Goal: Find specific page/section: Find specific page/section

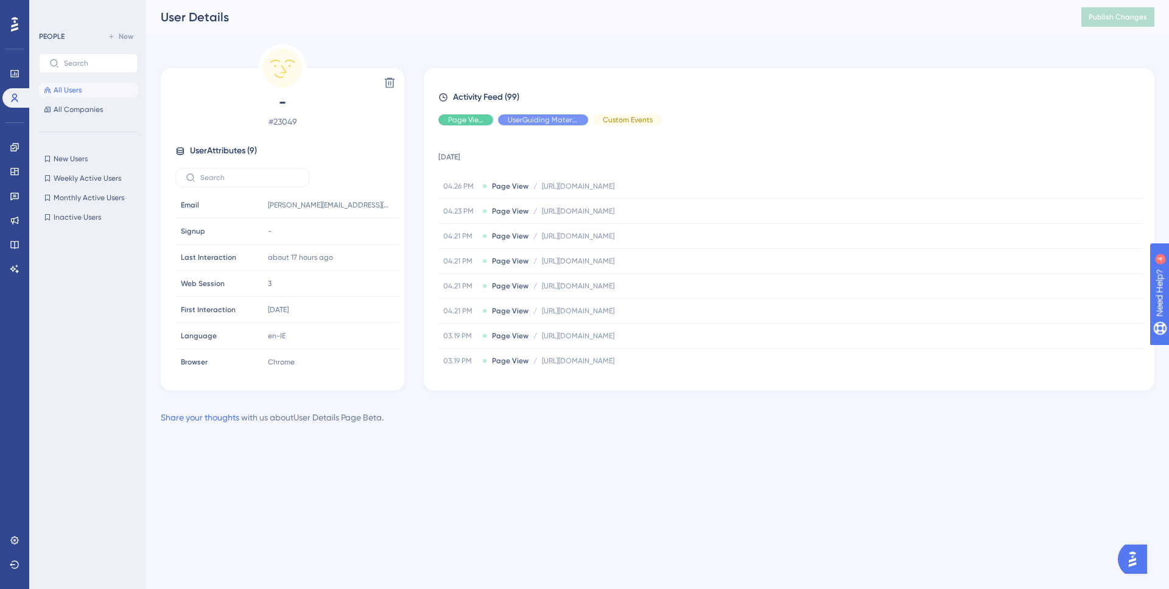
click at [69, 92] on span "All Users" at bounding box center [68, 90] width 28 height 10
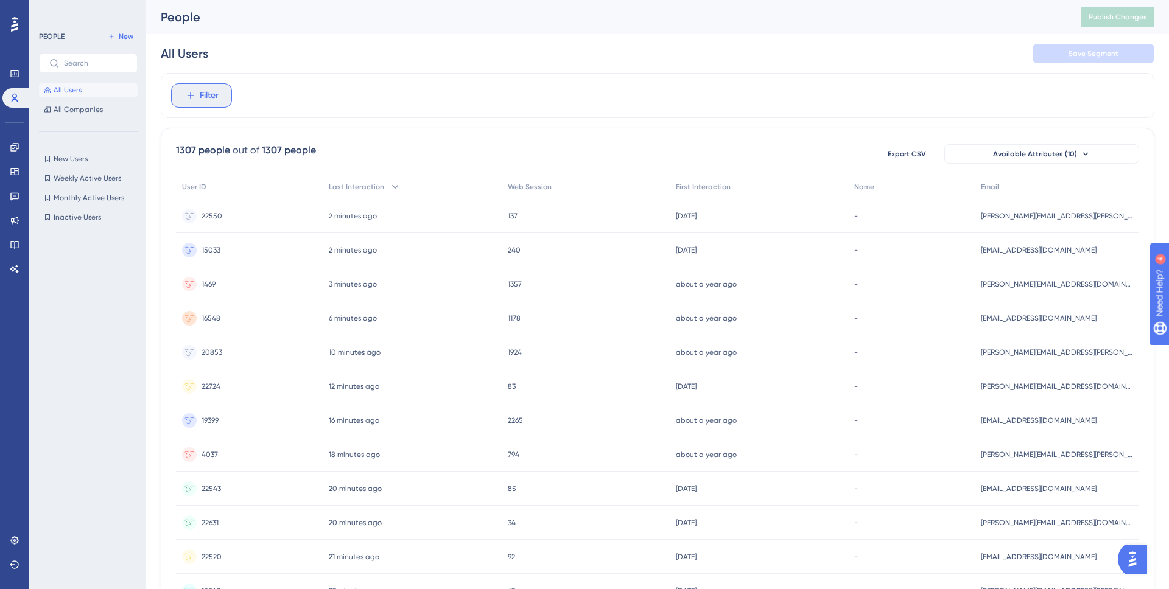
click at [223, 100] on button "Filter" at bounding box center [201, 95] width 61 height 24
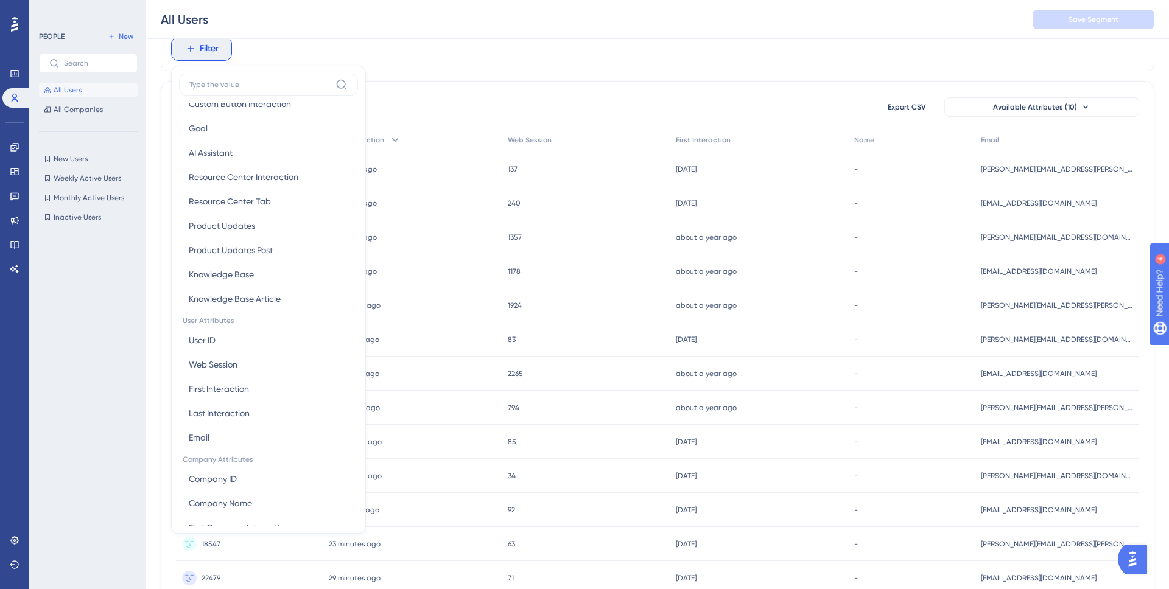
scroll to position [391, 0]
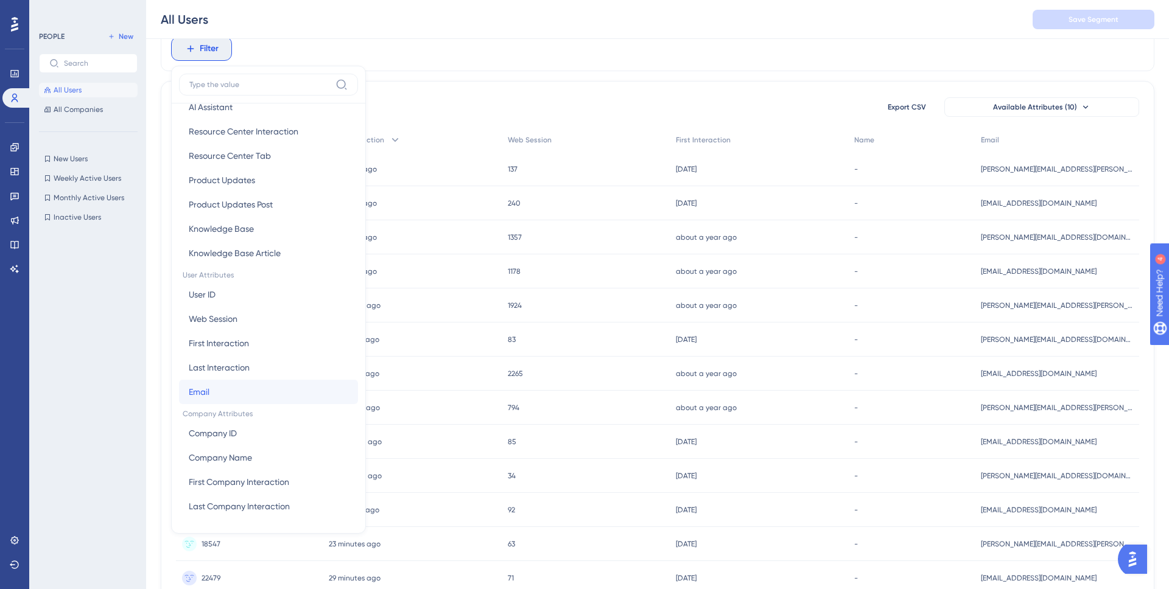
click at [222, 390] on button "Email Email" at bounding box center [268, 392] width 179 height 24
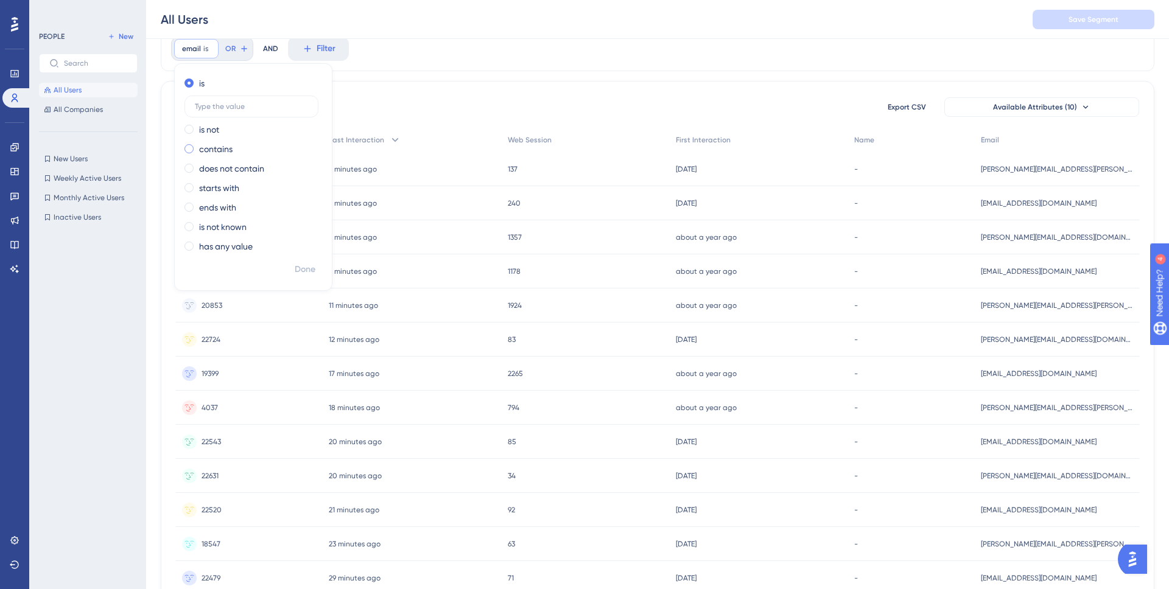
click at [220, 152] on label "contains" at bounding box center [215, 149] width 33 height 15
click at [234, 147] on input "text" at bounding box center [251, 145] width 113 height 9
type input "lebnet"
click at [312, 268] on span "Done" at bounding box center [305, 269] width 21 height 15
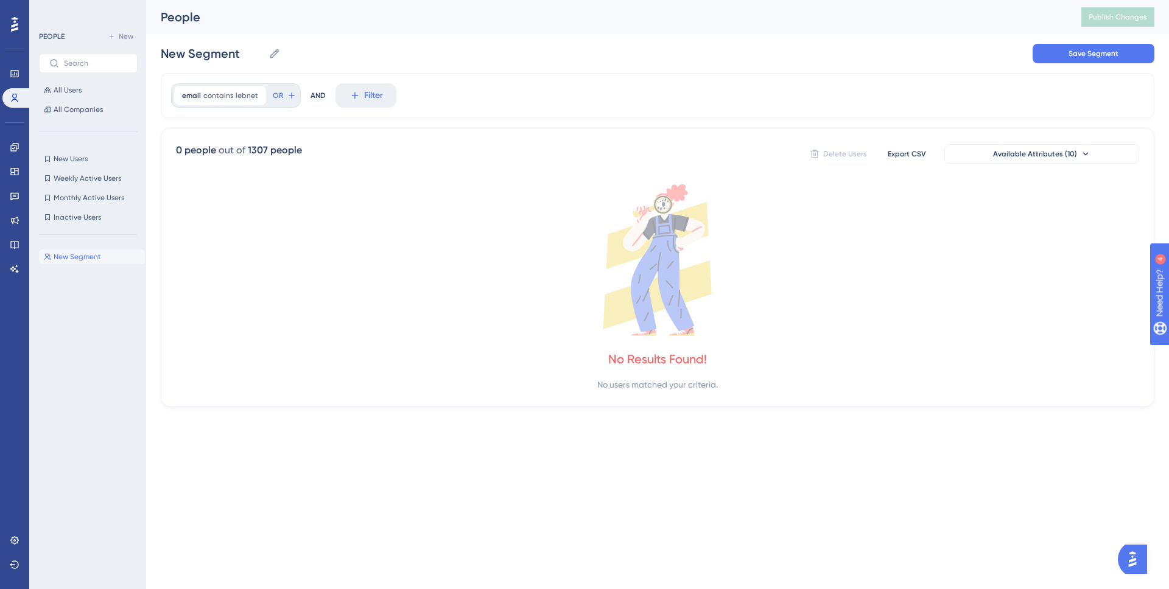
scroll to position [0, 0]
click at [230, 97] on span "contains" at bounding box center [218, 96] width 30 height 10
click at [233, 191] on input "lebnet" at bounding box center [251, 192] width 113 height 9
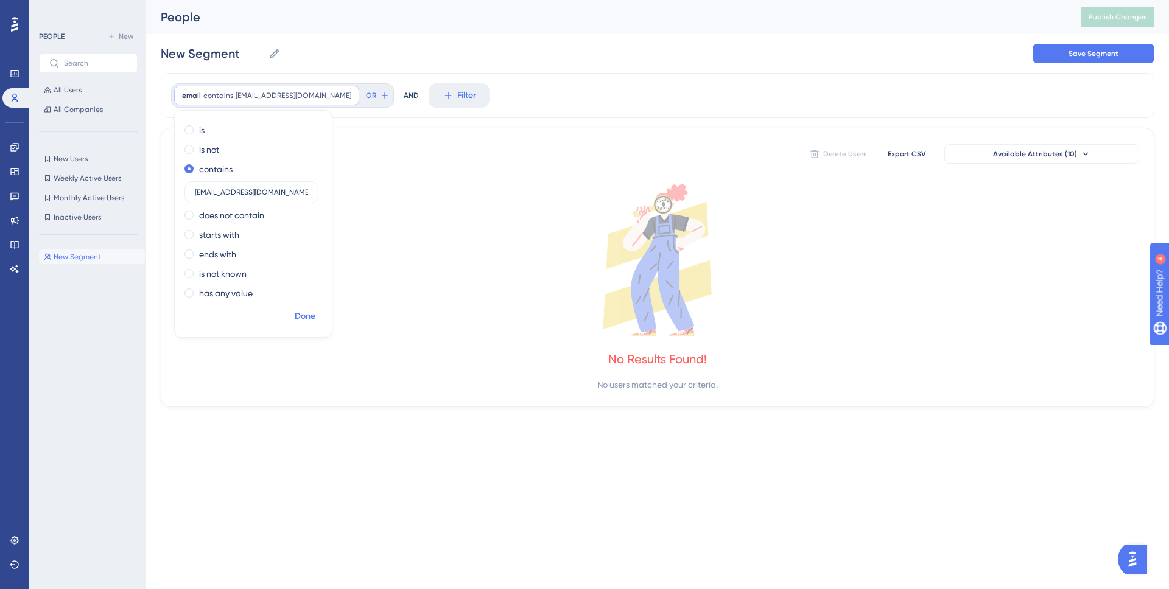
type input "[EMAIL_ADDRESS][DOMAIN_NAME]"
click at [306, 317] on span "Done" at bounding box center [305, 316] width 21 height 15
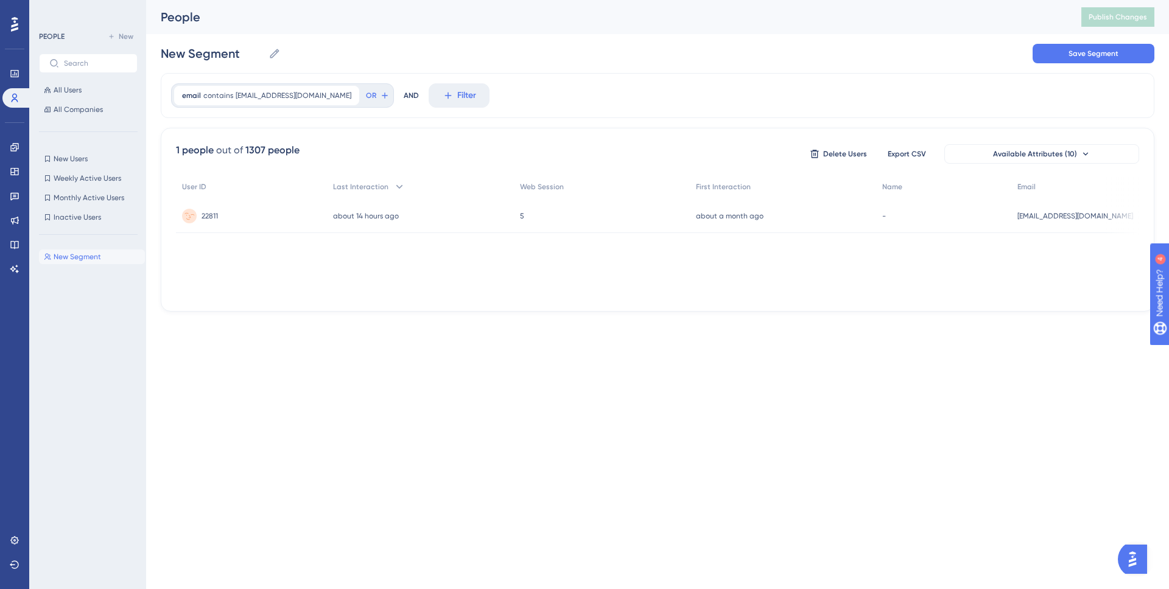
click at [269, 216] on div "22811 22811" at bounding box center [251, 216] width 151 height 34
